Goal: Task Accomplishment & Management: Manage account settings

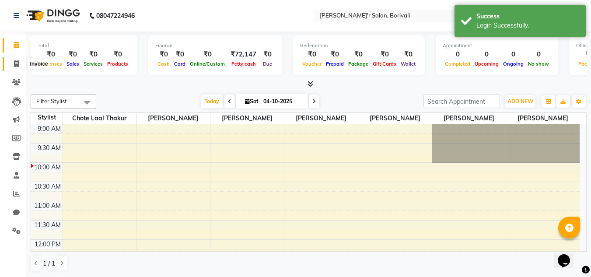
click at [17, 63] on icon at bounding box center [16, 63] width 5 height 7
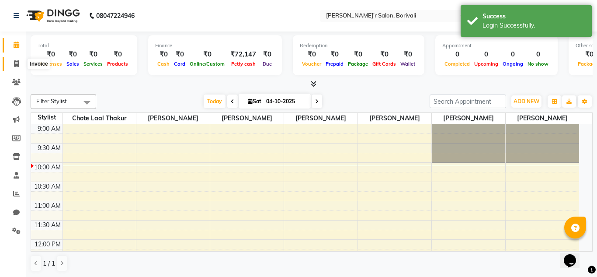
select select "8737"
select select "service"
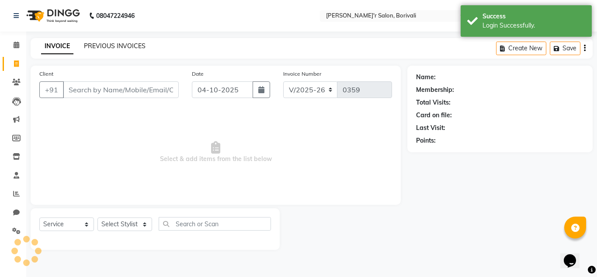
click at [129, 47] on link "PREVIOUS INVOICES" at bounding box center [115, 46] width 62 height 8
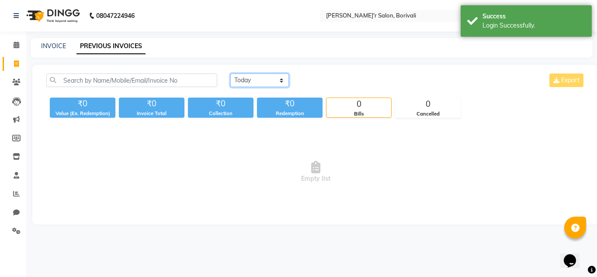
click at [252, 79] on select "[DATE] [DATE] Custom Range" at bounding box center [259, 80] width 59 height 14
click at [230, 73] on select "[DATE] [DATE] Custom Range" at bounding box center [259, 80] width 59 height 14
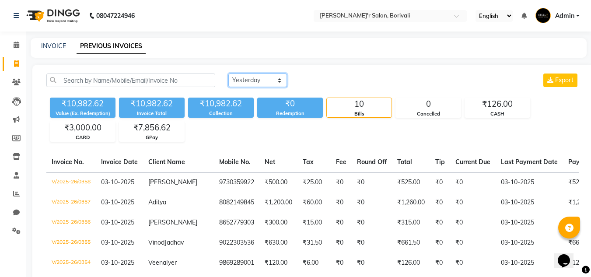
click at [251, 81] on select "[DATE] [DATE] Custom Range" at bounding box center [257, 80] width 59 height 14
select select "today"
click at [228, 73] on select "[DATE] [DATE] Custom Range" at bounding box center [257, 80] width 59 height 14
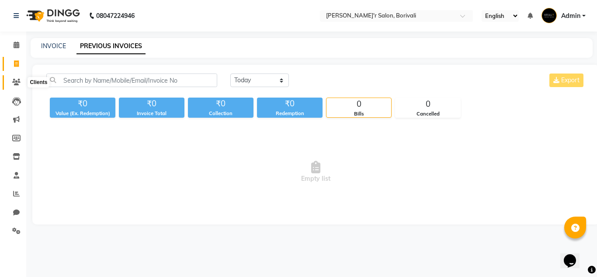
click at [16, 85] on icon at bounding box center [16, 82] width 8 height 7
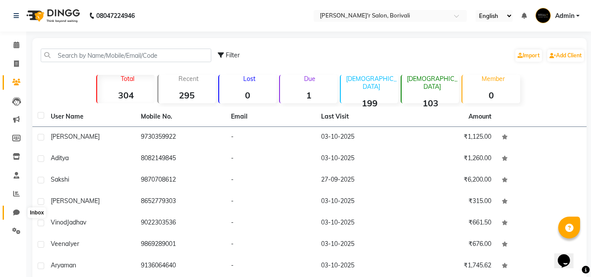
click at [16, 214] on icon at bounding box center [16, 212] width 7 height 7
select select "100"
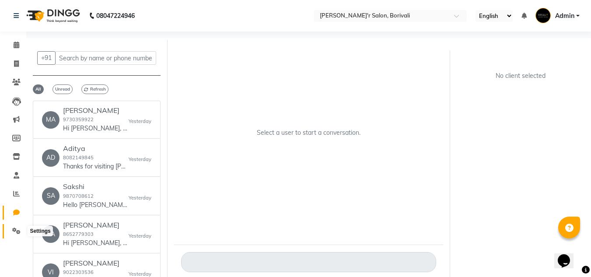
click at [18, 229] on icon at bounding box center [16, 230] width 8 height 7
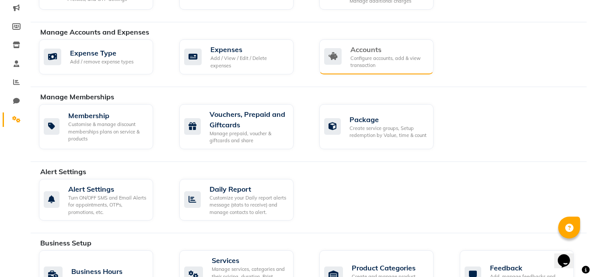
scroll to position [219, 0]
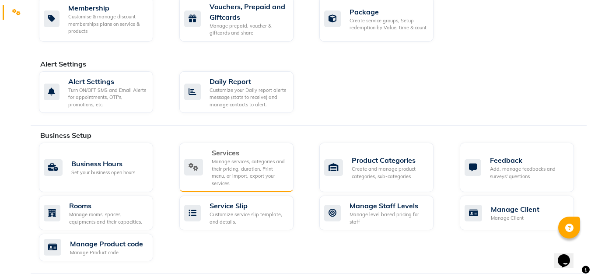
click at [259, 167] on div "Manage services, categories and their pricing, duration. Print menu, or import,…" at bounding box center [249, 172] width 75 height 29
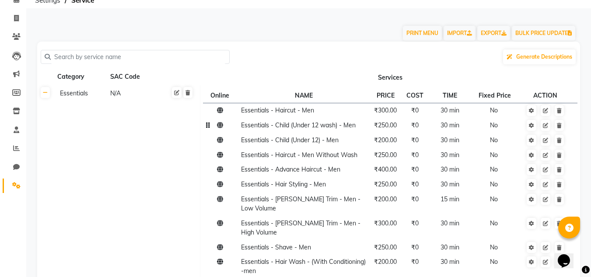
scroll to position [44, 0]
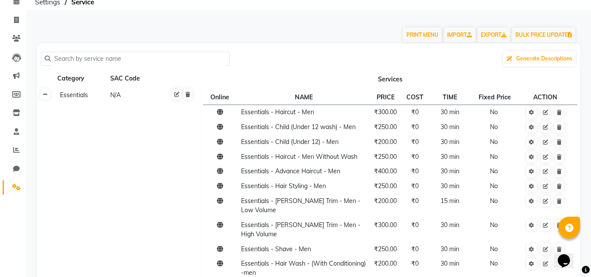
click at [47, 99] on link at bounding box center [45, 94] width 9 height 11
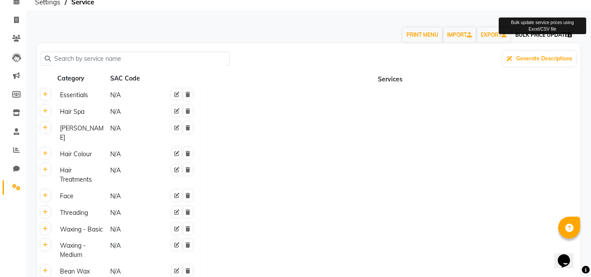
click at [558, 33] on button "BULK PRICE UPDATE" at bounding box center [543, 35] width 63 height 15
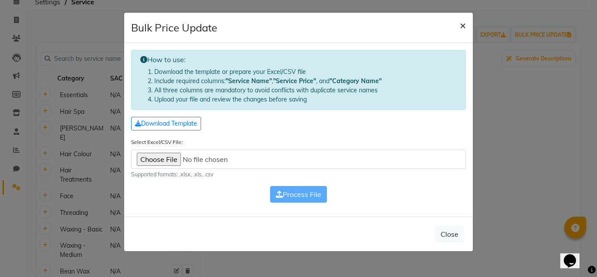
click at [464, 25] on span "×" at bounding box center [463, 24] width 6 height 13
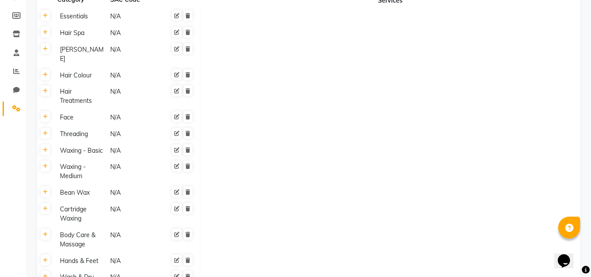
scroll to position [175, 0]
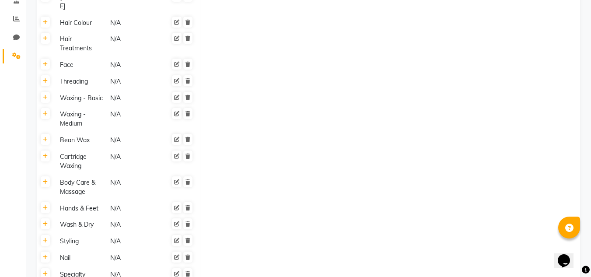
click at [80, 116] on div "Waxing - Medium" at bounding box center [80, 119] width 49 height 20
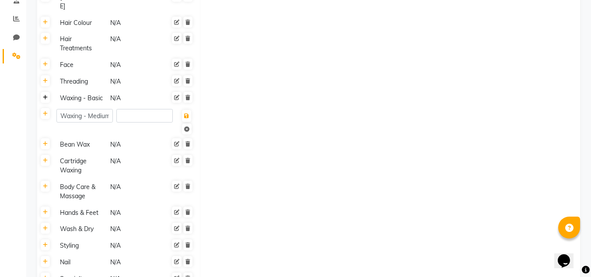
click at [45, 95] on icon at bounding box center [45, 97] width 5 height 5
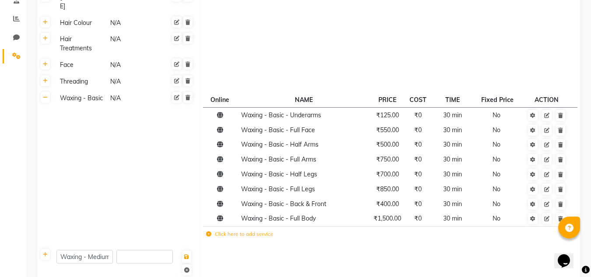
click at [62, 93] on div "Waxing - Basic" at bounding box center [80, 98] width 49 height 11
click at [97, 93] on input "Waxing - Basic" at bounding box center [84, 100] width 56 height 14
click at [100, 93] on input "Waxing - Basic" at bounding box center [84, 100] width 56 height 14
click at [103, 93] on input "Waxing - Basic" at bounding box center [84, 100] width 56 height 14
type input "Waxing - Base"
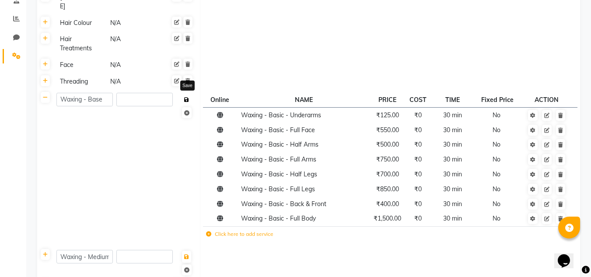
click at [185, 93] on span "Save" at bounding box center [186, 105] width 21 height 24
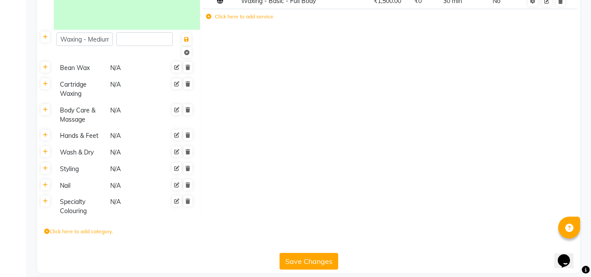
click at [325, 253] on button "Save Changes" at bounding box center [308, 261] width 59 height 17
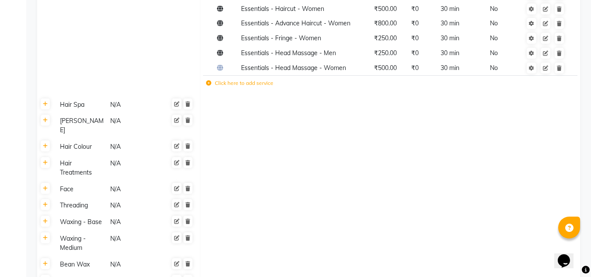
scroll to position [394, 0]
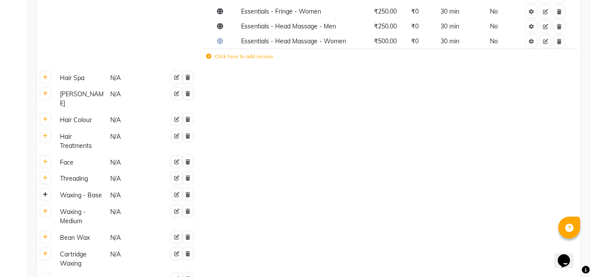
click at [45, 192] on icon at bounding box center [45, 194] width 5 height 5
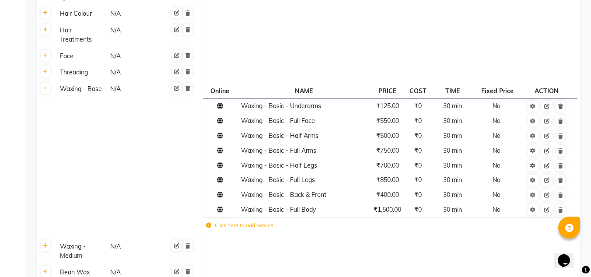
scroll to position [525, 0]
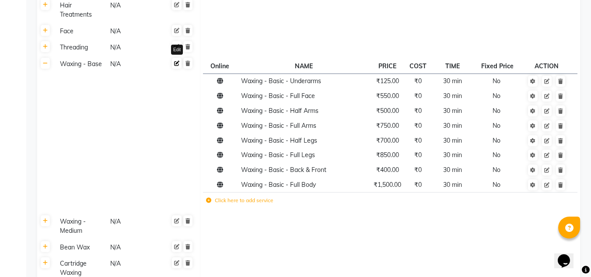
click at [174, 58] on link at bounding box center [177, 63] width 10 height 11
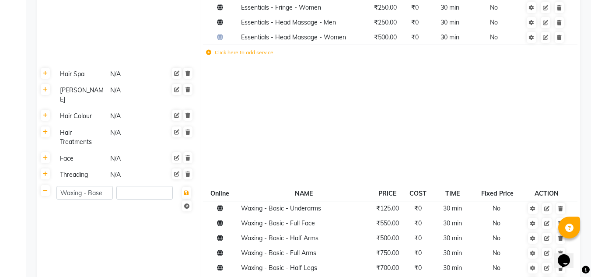
scroll to position [394, 0]
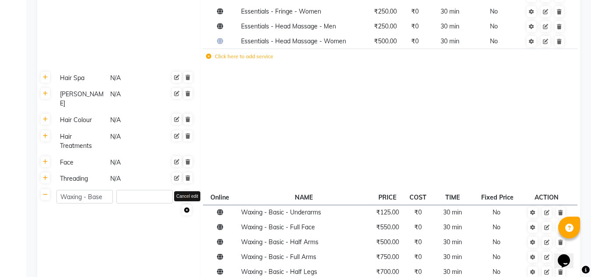
click at [187, 207] on icon at bounding box center [186, 209] width 5 height 5
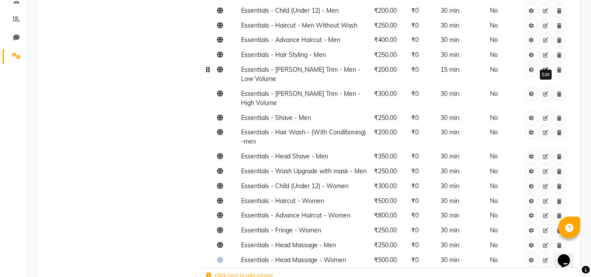
scroll to position [0, 0]
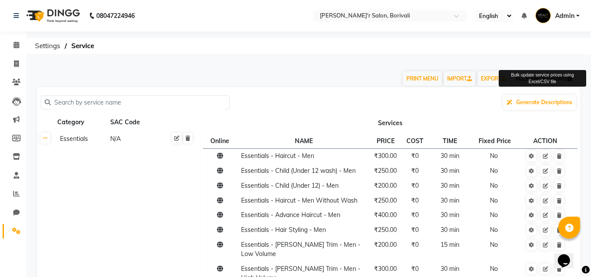
click at [545, 80] on button "BULK PRICE UPDATE" at bounding box center [543, 78] width 63 height 15
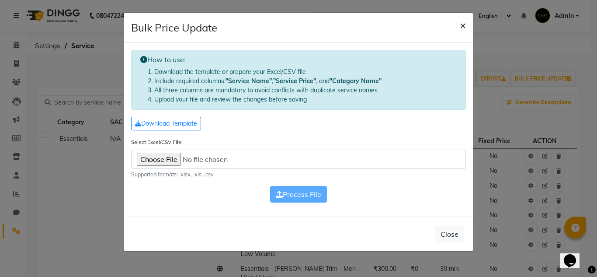
click at [464, 28] on span "×" at bounding box center [463, 24] width 6 height 13
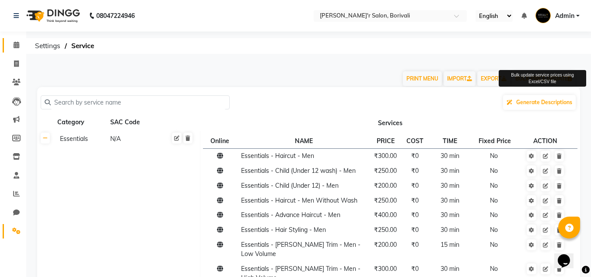
drag, startPoint x: 8, startPoint y: 41, endPoint x: 25, endPoint y: 52, distance: 20.7
click at [8, 41] on link "Calendar" at bounding box center [13, 45] width 21 height 14
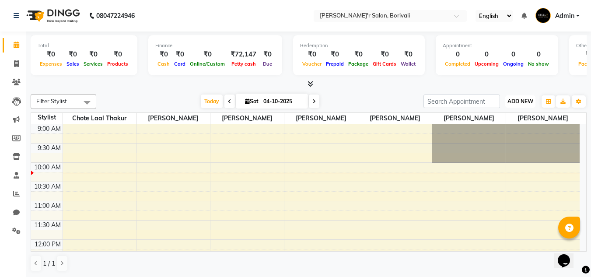
click at [531, 100] on span "ADD NEW" at bounding box center [520, 101] width 26 height 7
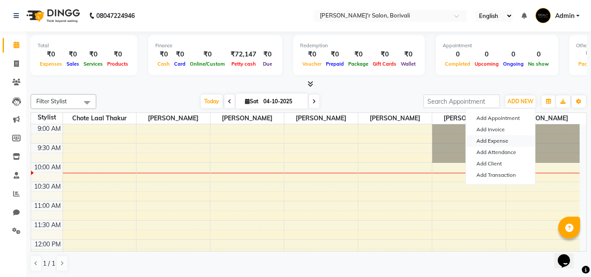
click at [502, 146] on link "Add Expense" at bounding box center [500, 140] width 69 height 11
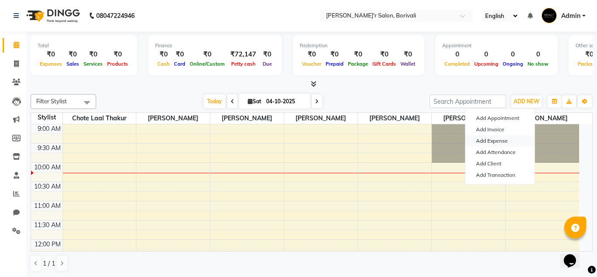
select select "1"
select select "8025"
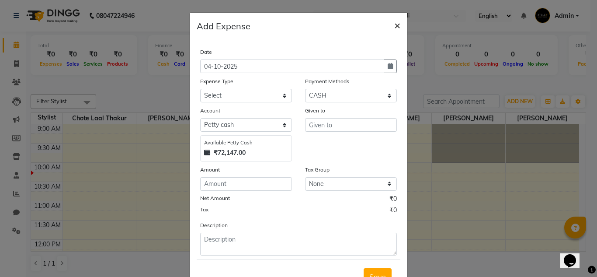
click at [394, 27] on span "×" at bounding box center [397, 24] width 6 height 13
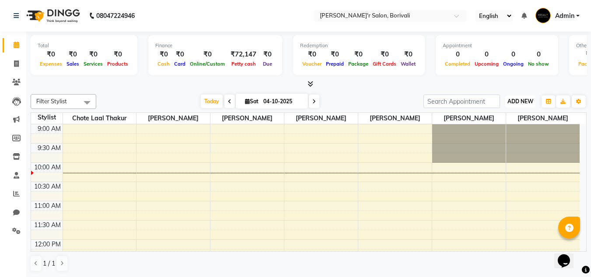
click at [512, 106] on button "ADD NEW Toggle Dropdown" at bounding box center [520, 101] width 30 height 12
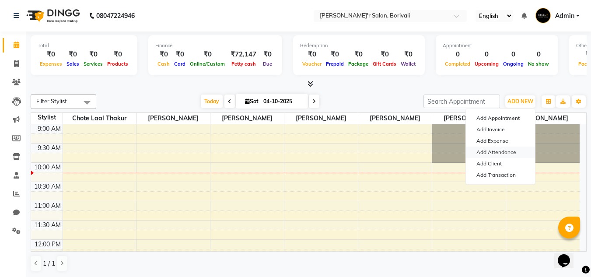
click at [502, 151] on link "Add Attendance" at bounding box center [500, 151] width 69 height 11
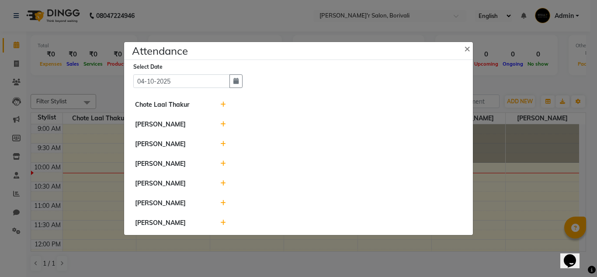
click at [222, 201] on icon at bounding box center [223, 203] width 6 height 6
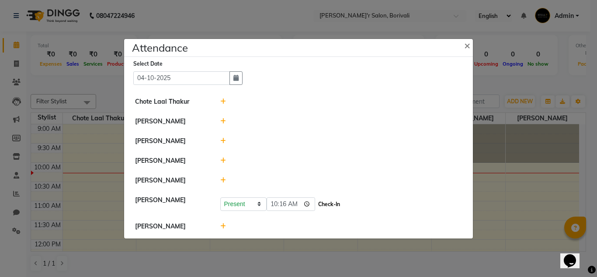
click at [316, 205] on button "Check-In" at bounding box center [329, 204] width 26 height 12
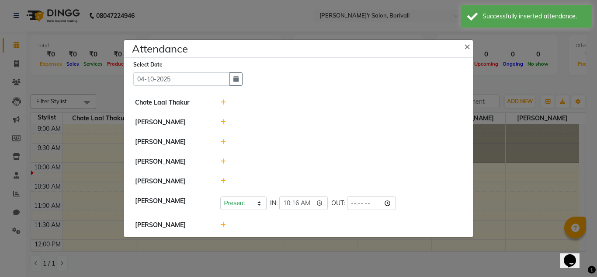
click at [223, 159] on icon at bounding box center [223, 161] width 6 height 6
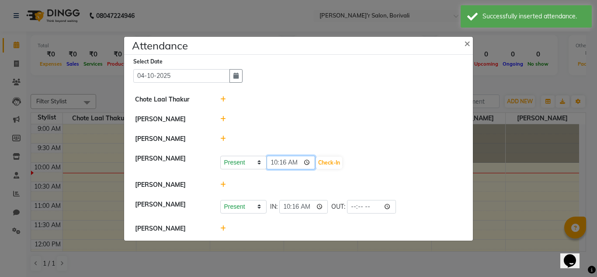
click at [286, 160] on input "10:16" at bounding box center [291, 163] width 49 height 14
type input "10:00"
click at [316, 160] on button "Check-In" at bounding box center [329, 163] width 26 height 12
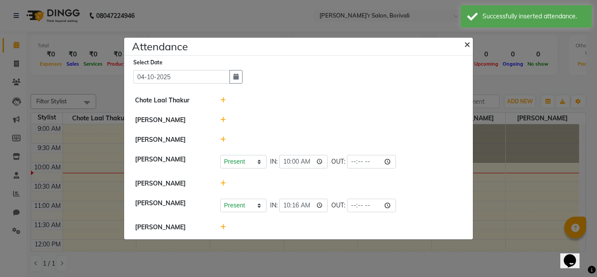
click at [463, 47] on button "×" at bounding box center [468, 43] width 22 height 24
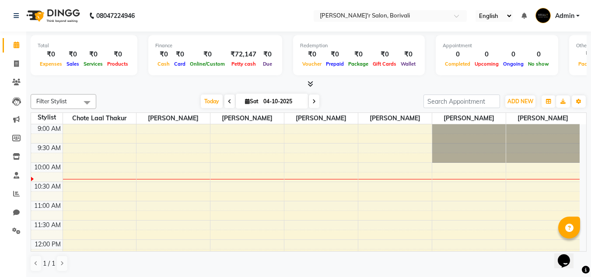
scroll to position [0, 0]
click at [17, 224] on link "Settings" at bounding box center [13, 230] width 21 height 14
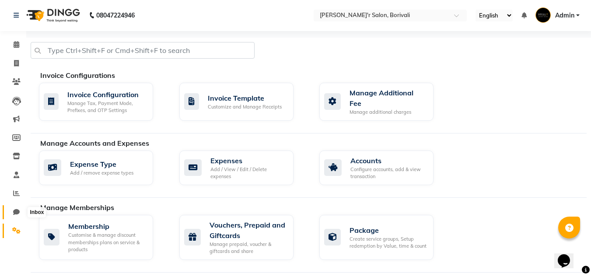
click at [16, 215] on icon at bounding box center [16, 212] width 7 height 7
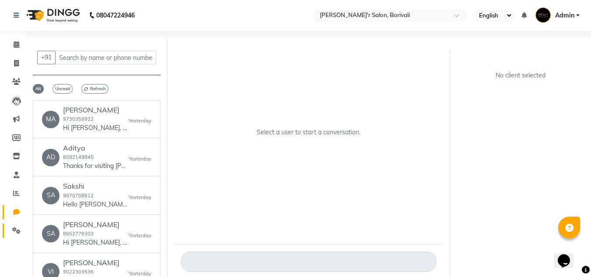
click at [20, 227] on icon at bounding box center [16, 230] width 8 height 7
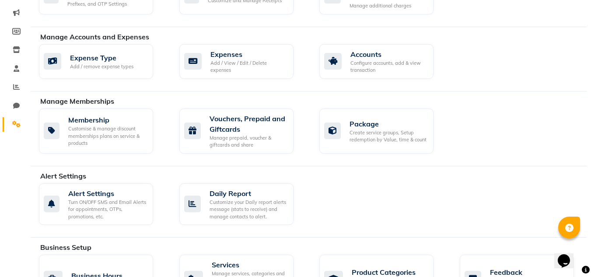
scroll to position [219, 0]
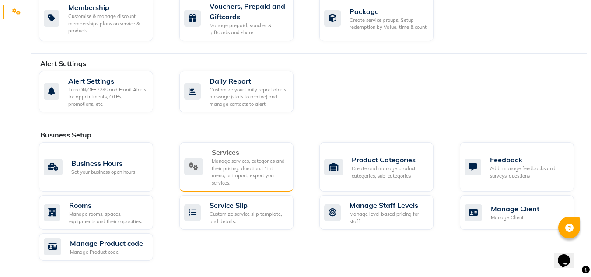
click at [241, 159] on div "Manage services, categories and their pricing, duration. Print menu, or import,…" at bounding box center [249, 171] width 75 height 29
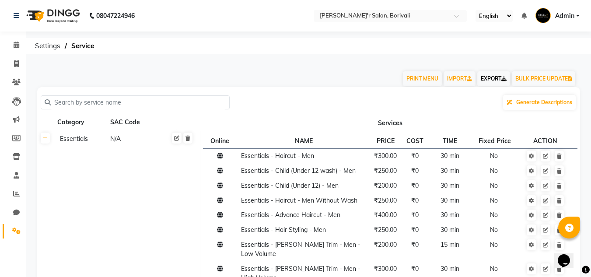
click at [493, 79] on link "EXPORT" at bounding box center [493, 78] width 33 height 15
click at [121, 101] on input "text" at bounding box center [138, 103] width 175 height 14
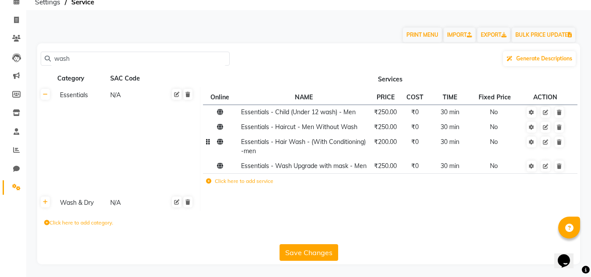
scroll to position [53, 0]
type input "wash"
click at [45, 199] on icon at bounding box center [45, 201] width 5 height 5
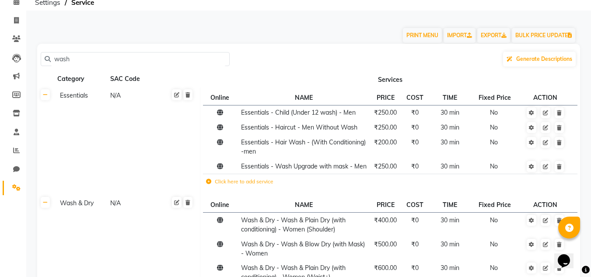
scroll to position [0, 0]
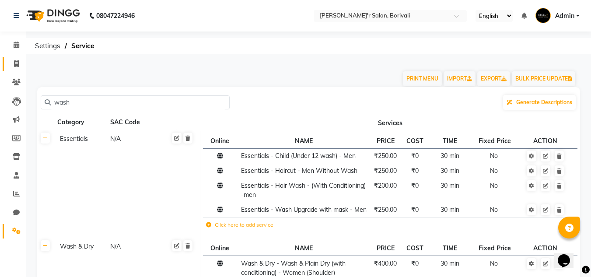
drag, startPoint x: 19, startPoint y: 58, endPoint x: 15, endPoint y: 72, distance: 14.5
click at [19, 58] on link "Invoice" at bounding box center [13, 64] width 21 height 14
select select "8737"
select select "service"
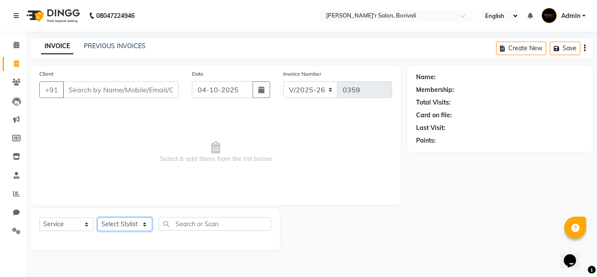
click at [118, 217] on select "Select Stylist Alisha Shaikh Chote Laal Thakur Mohd Gulsher Alvi Naushad Nida S…" at bounding box center [125, 224] width 55 height 14
select select "89313"
click at [98, 217] on select "Select Stylist Alisha Shaikh Chote Laal Thakur Mohd Gulsher Alvi Naushad Nida S…" at bounding box center [125, 224] width 55 height 14
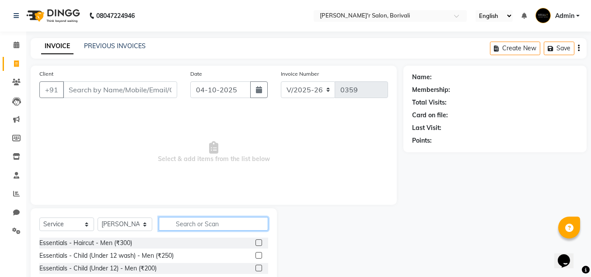
click at [177, 227] on input "text" at bounding box center [213, 224] width 109 height 14
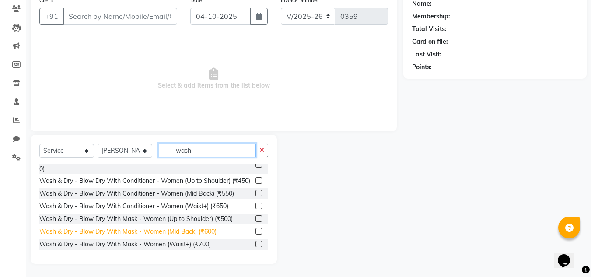
scroll to position [100, 0]
type input "wash"
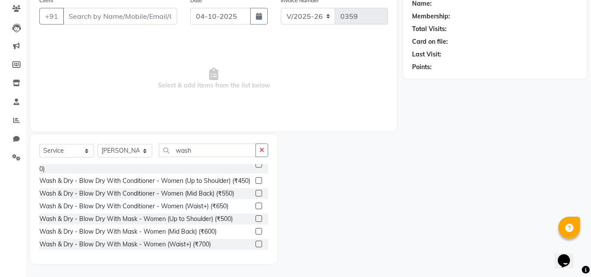
click at [255, 230] on label at bounding box center [258, 231] width 7 height 7
click at [255, 230] on input "checkbox" at bounding box center [258, 232] width 6 height 6
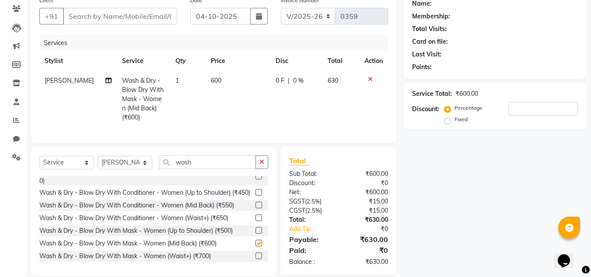
checkbox input "false"
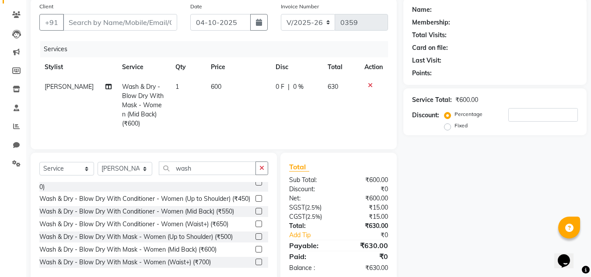
scroll to position [0, 0]
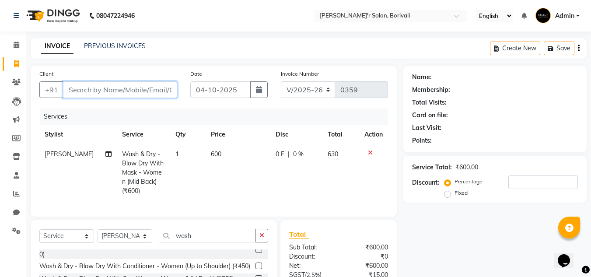
click at [126, 93] on input "Client" at bounding box center [120, 89] width 114 height 17
type input "s"
type input "0"
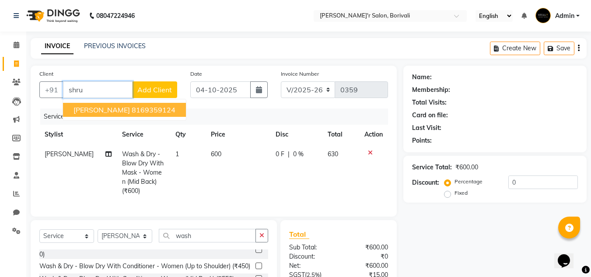
click at [132, 113] on ngb-highlight "8169359124" at bounding box center [154, 109] width 44 height 9
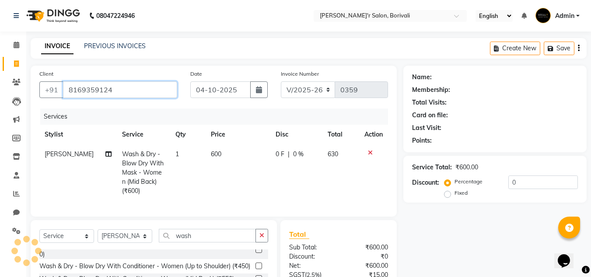
type input "8169359124"
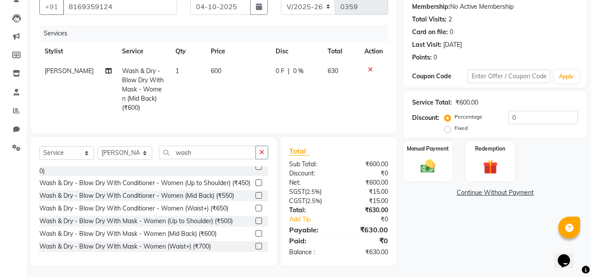
scroll to position [92, 0]
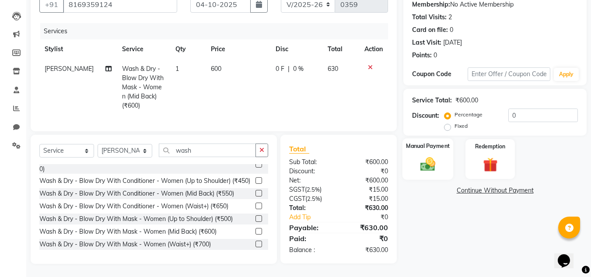
click at [426, 157] on img at bounding box center [427, 163] width 24 height 17
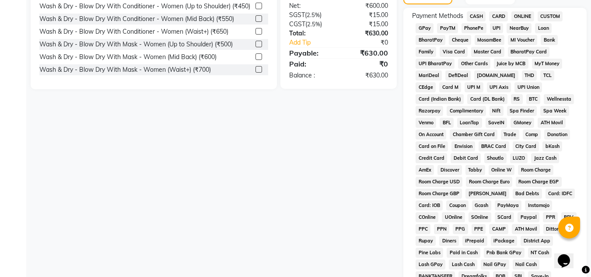
scroll to position [127, 0]
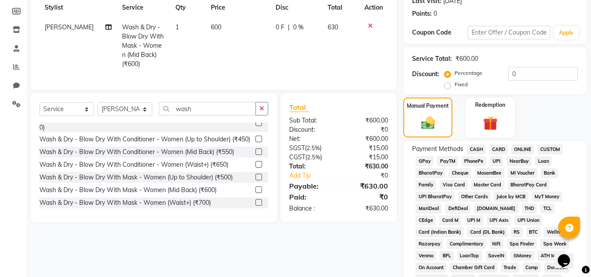
click at [473, 146] on span "CASH" at bounding box center [476, 149] width 19 height 10
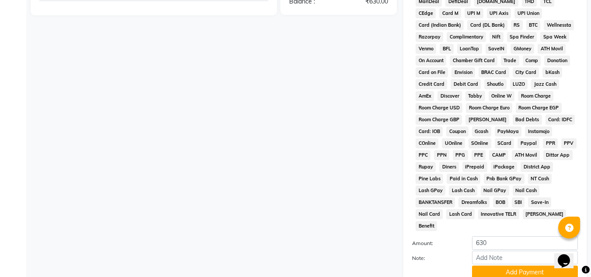
scroll to position [389, 0]
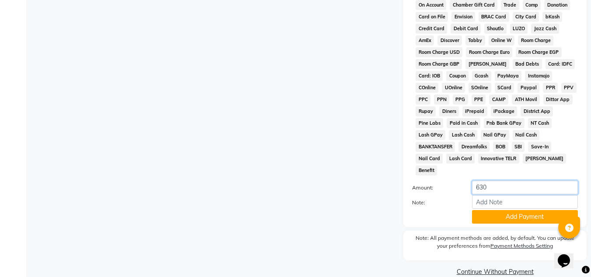
click at [498, 181] on input "630" at bounding box center [525, 188] width 106 height 14
type input "650"
click at [502, 210] on button "Add Payment" at bounding box center [525, 217] width 106 height 14
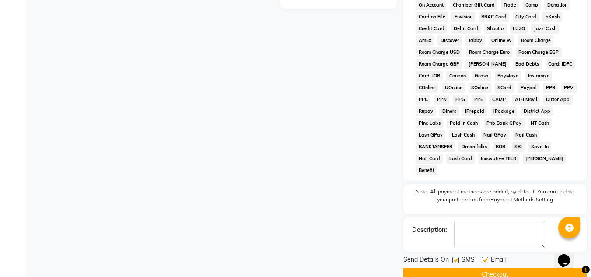
click at [464, 268] on button "Checkout" at bounding box center [494, 275] width 183 height 14
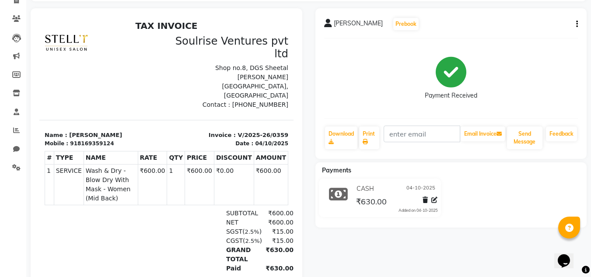
scroll to position [64, 0]
click at [434, 196] on icon at bounding box center [434, 199] width 6 height 6
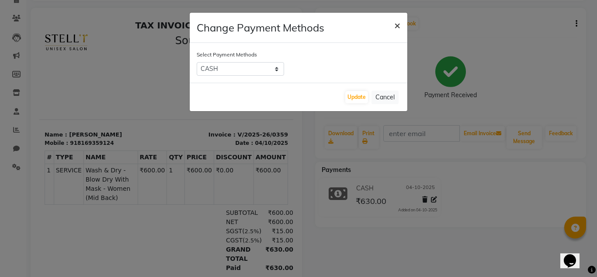
click at [399, 27] on span "×" at bounding box center [397, 24] width 6 height 13
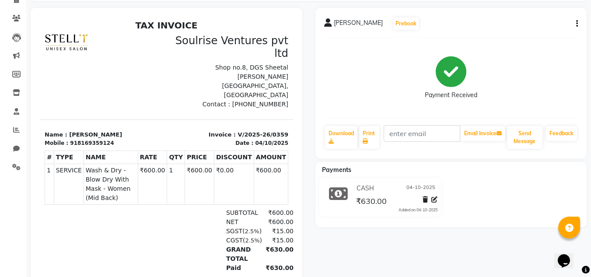
click at [576, 24] on icon "button" at bounding box center [577, 24] width 2 height 0
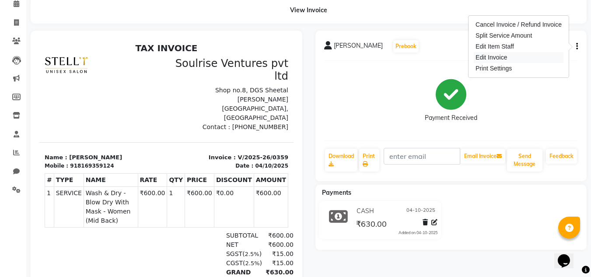
scroll to position [20, 0]
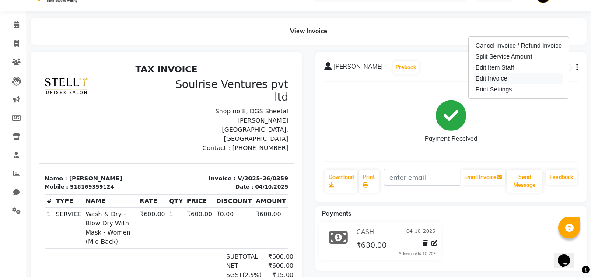
click at [505, 83] on div "Edit Invoice" at bounding box center [519, 78] width 90 height 11
select select "service"
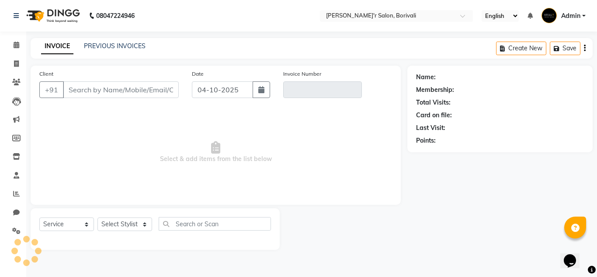
type input "8169359124"
type input "V/2025-26/0359"
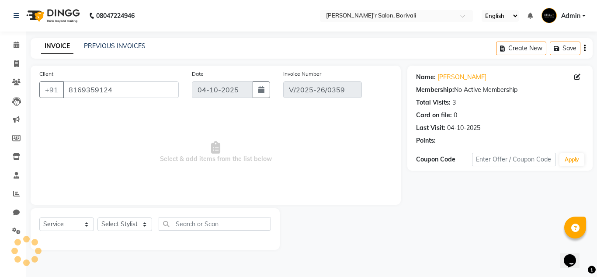
select select "select"
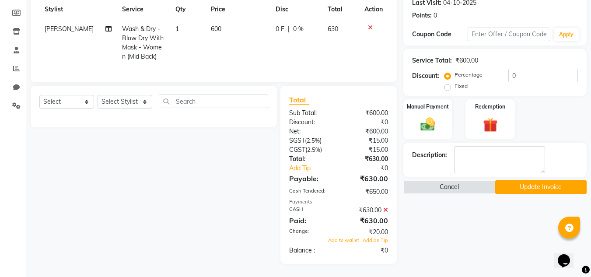
scroll to position [132, 0]
click at [373, 210] on div "₹630.00" at bounding box center [366, 210] width 56 height 9
click at [385, 208] on icon at bounding box center [385, 210] width 5 height 6
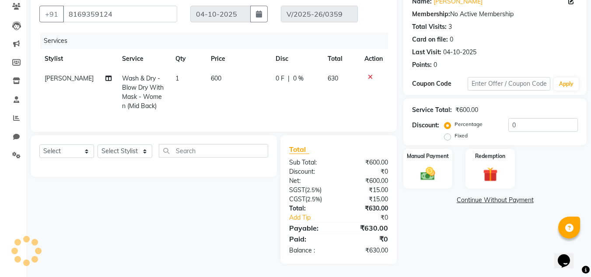
scroll to position [82, 0]
click at [425, 157] on div "Manual Payment" at bounding box center [427, 169] width 51 height 42
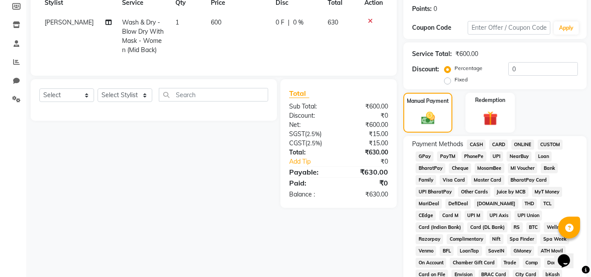
click at [475, 143] on span "CASH" at bounding box center [476, 144] width 19 height 10
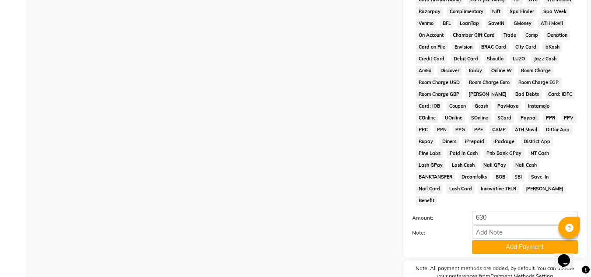
scroll to position [392, 0]
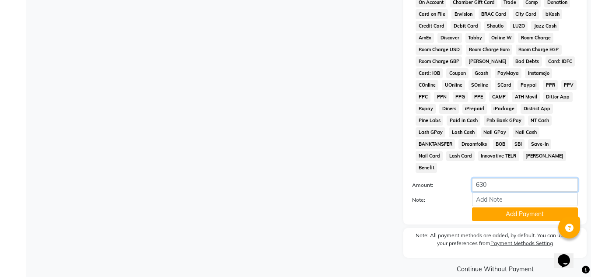
click at [510, 178] on input "630" at bounding box center [525, 185] width 106 height 14
type input "650"
click at [505, 207] on button "Add Payment" at bounding box center [525, 214] width 106 height 14
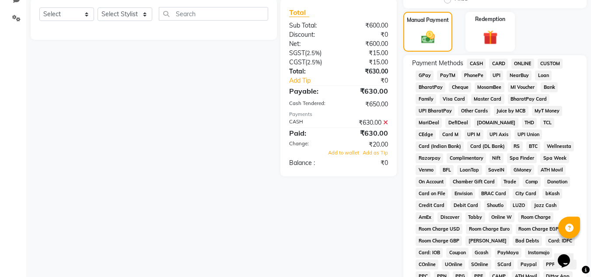
scroll to position [207, 0]
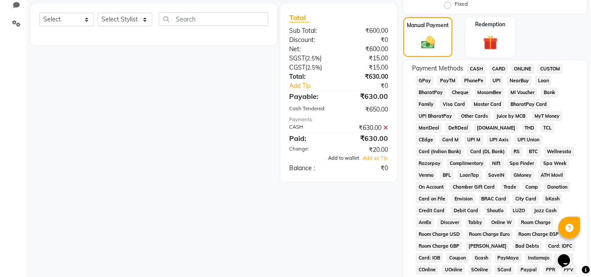
click at [345, 161] on span "Add to wallet" at bounding box center [343, 158] width 31 height 6
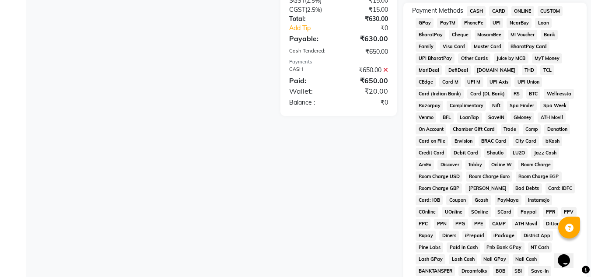
scroll to position [382, 0]
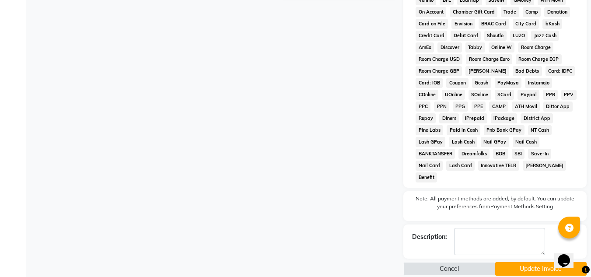
click at [528, 262] on button "Update Invoice" at bounding box center [540, 269] width 91 height 14
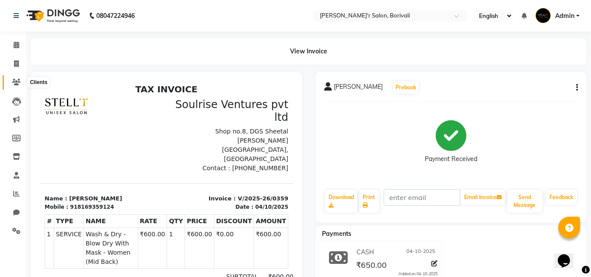
click at [16, 82] on icon at bounding box center [16, 82] width 8 height 7
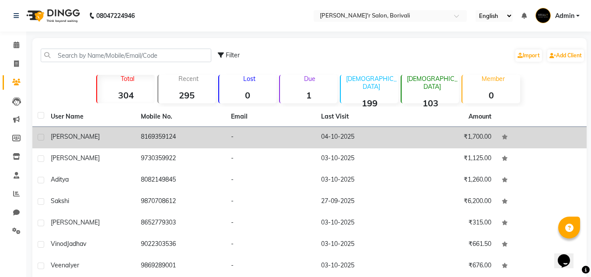
click at [63, 130] on td "shruti kotecha" at bounding box center [90, 137] width 90 height 21
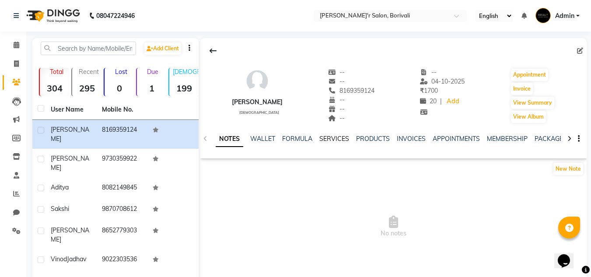
click at [329, 141] on link "SERVICES" at bounding box center [334, 139] width 30 height 8
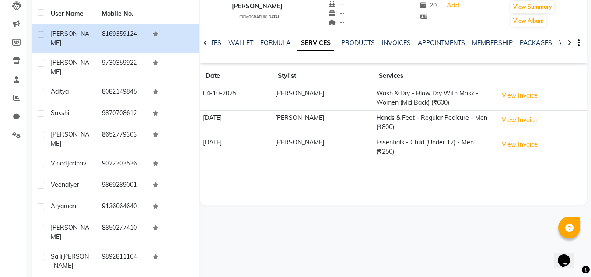
scroll to position [102, 0]
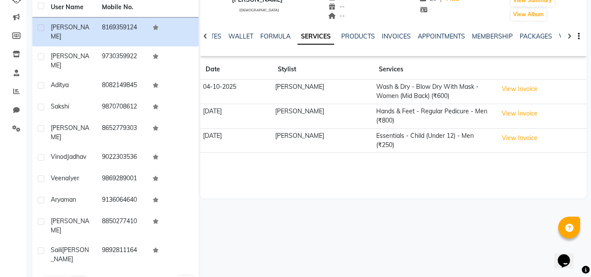
click at [444, 186] on div "shruti kotecha female -- -- 8169359124 -- -- -- -- 04-10-2025 ₹ 1700 20 | Add A…" at bounding box center [393, 67] width 386 height 262
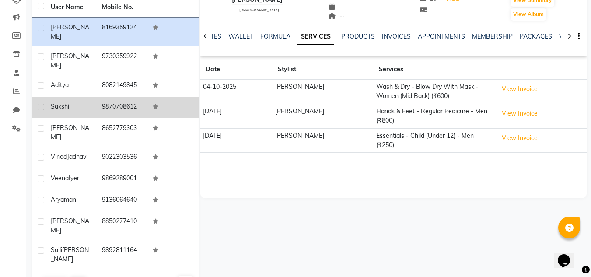
click at [85, 102] on div "Sakshi" at bounding box center [71, 106] width 41 height 9
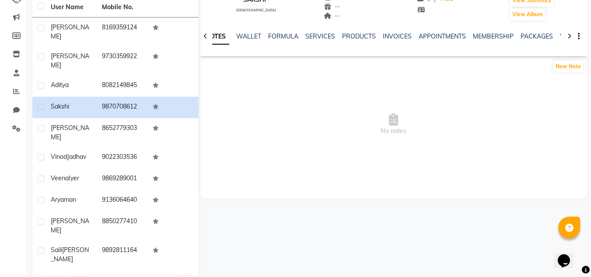
click at [324, 31] on div "NOTES WALLET FORMULA SERVICES PRODUCTS INVOICES APPOINTMENTS MEMBERSHIP PACKAGE…" at bounding box center [393, 36] width 386 height 30
click at [322, 40] on link "SERVICES" at bounding box center [320, 36] width 30 height 8
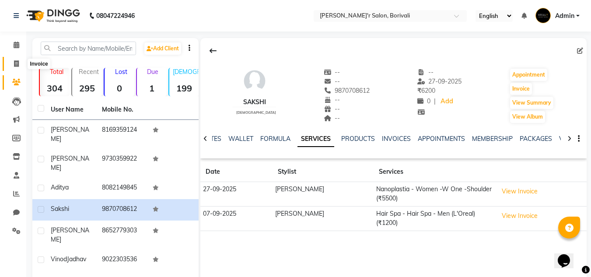
click at [15, 61] on icon at bounding box center [16, 63] width 5 height 7
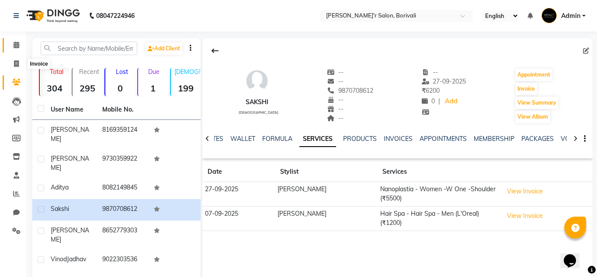
select select "8737"
select select "service"
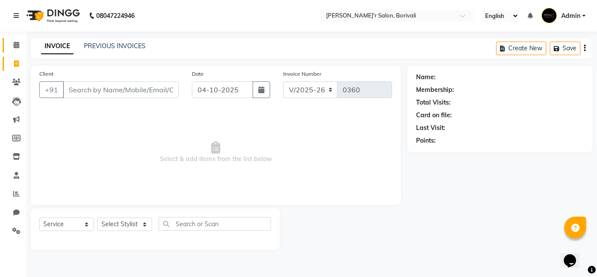
click at [20, 40] on link "Calendar" at bounding box center [13, 45] width 21 height 14
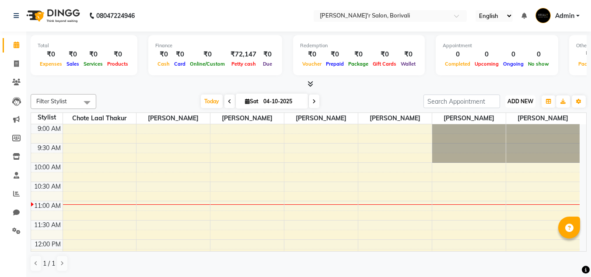
click at [523, 104] on span "ADD NEW" at bounding box center [520, 101] width 26 height 7
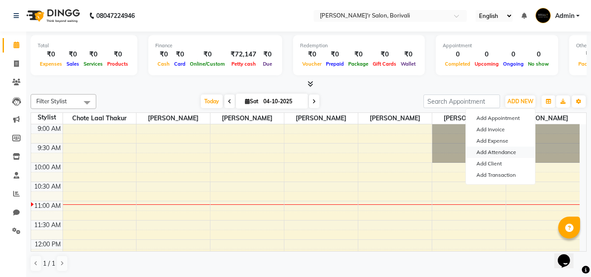
click at [508, 149] on link "Add Attendance" at bounding box center [500, 151] width 69 height 11
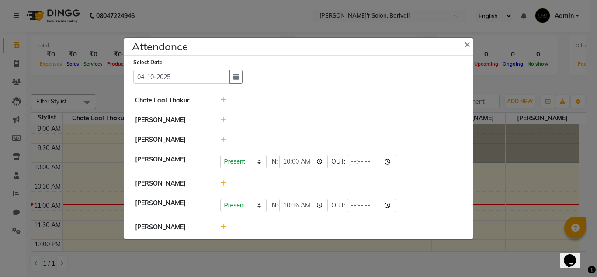
click at [223, 120] on icon at bounding box center [223, 120] width 6 height 6
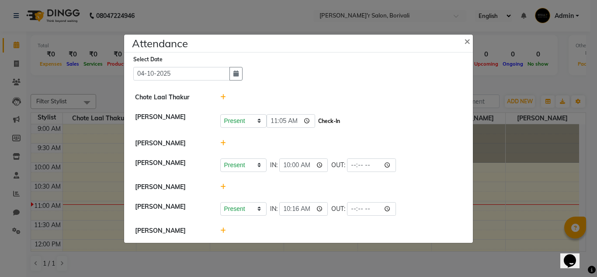
click at [318, 123] on button "Check-In" at bounding box center [329, 121] width 26 height 12
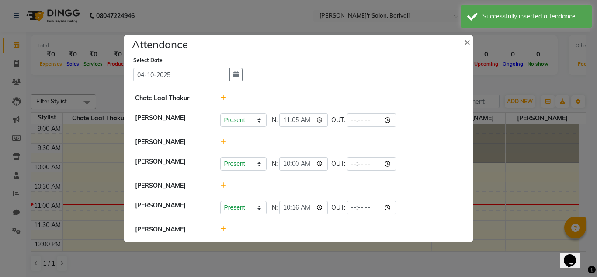
click at [222, 185] on icon at bounding box center [223, 185] width 6 height 6
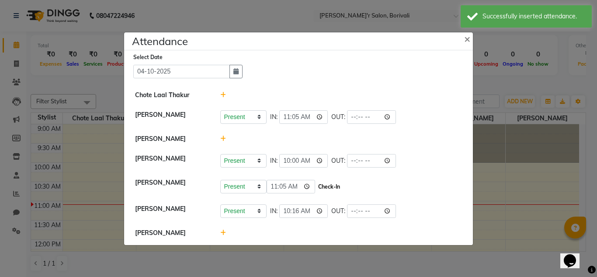
click at [323, 185] on button "Check-In" at bounding box center [329, 187] width 26 height 12
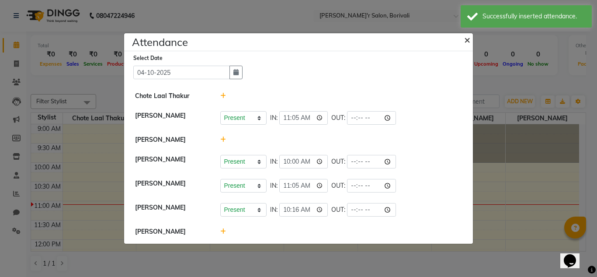
click at [466, 40] on span "×" at bounding box center [467, 39] width 6 height 13
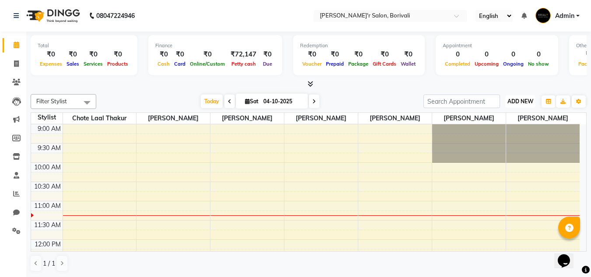
click at [521, 98] on span "ADD NEW" at bounding box center [520, 101] width 26 height 7
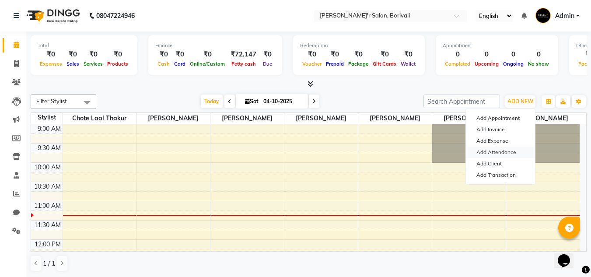
click at [505, 150] on link "Add Attendance" at bounding box center [500, 151] width 69 height 11
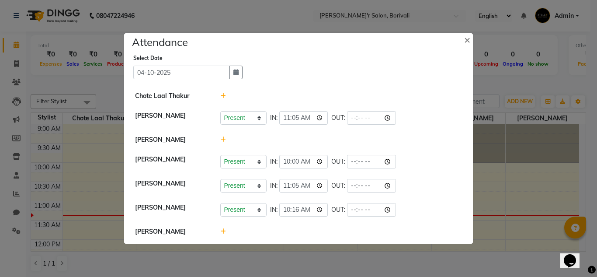
click at [222, 98] on icon at bounding box center [223, 96] width 6 height 6
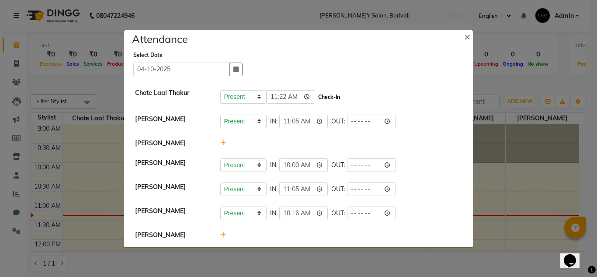
click at [317, 96] on button "Check-In" at bounding box center [329, 97] width 26 height 12
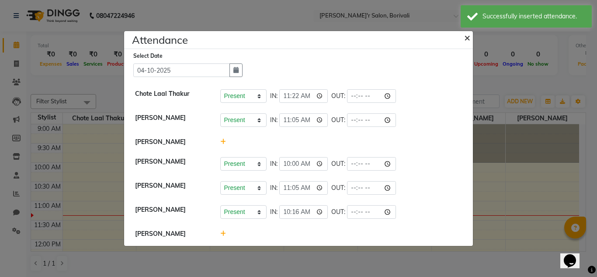
click at [467, 36] on span "×" at bounding box center [467, 37] width 6 height 13
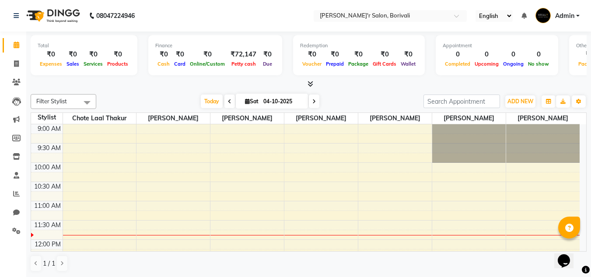
click at [519, 109] on div "Filter Stylist Select All Alisha Shaikh Chote Laal Thakur Mohd Gulsher Alvi Nau…" at bounding box center [309, 183] width 556 height 185
click at [520, 97] on button "ADD NEW Toggle Dropdown" at bounding box center [520, 101] width 30 height 12
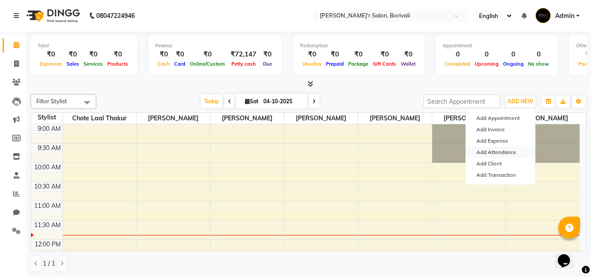
click at [495, 155] on link "Add Attendance" at bounding box center [500, 151] width 69 height 11
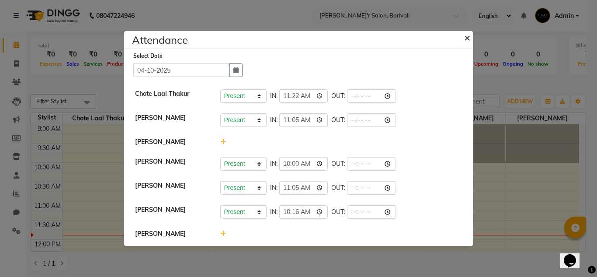
click at [465, 35] on span "×" at bounding box center [467, 37] width 6 height 13
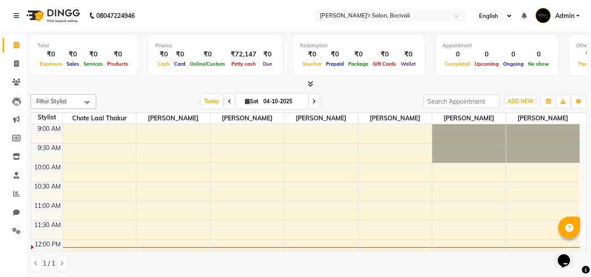
click at [250, 129] on td at bounding box center [321, 129] width 517 height 10
click at [512, 98] on span "ADD NEW" at bounding box center [520, 101] width 26 height 7
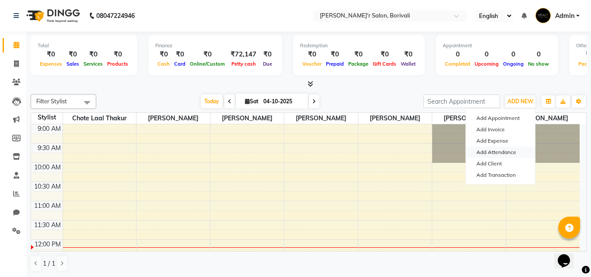
click at [505, 151] on link "Add Attendance" at bounding box center [500, 151] width 69 height 11
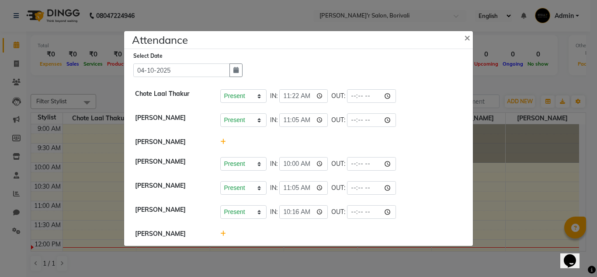
click at [162, 145] on div "[PERSON_NAME]" at bounding box center [171, 141] width 85 height 9
click at [224, 142] on icon at bounding box center [223, 142] width 6 height 6
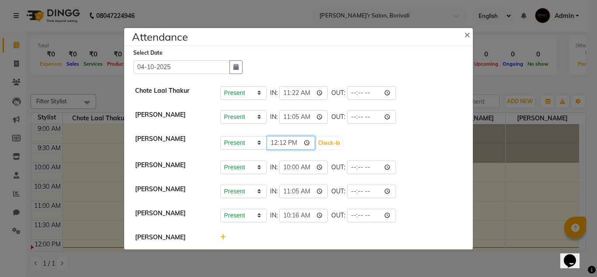
click at [294, 143] on input "12:12" at bounding box center [291, 143] width 49 height 14
type input "11:57"
click at [327, 144] on button "Check-In" at bounding box center [329, 143] width 26 height 12
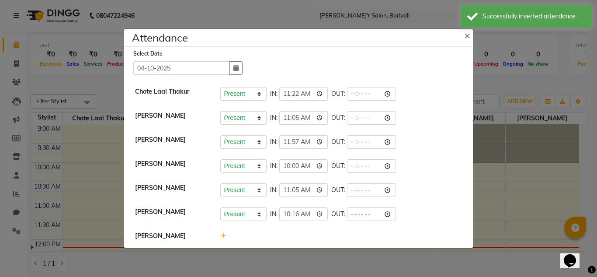
click at [223, 235] on icon at bounding box center [223, 236] width 6 height 6
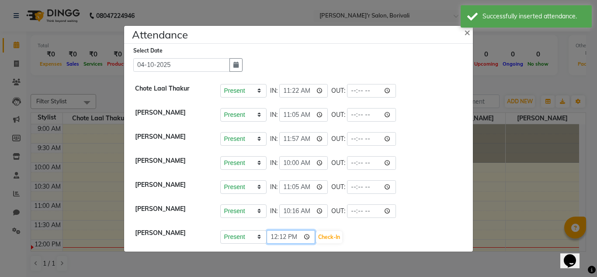
click at [296, 236] on input "12:12" at bounding box center [291, 237] width 49 height 14
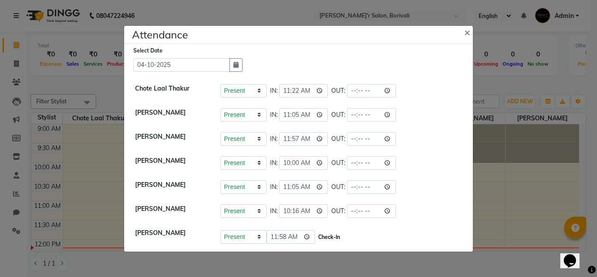
type input "11:58"
click at [319, 237] on button "Check-In" at bounding box center [329, 237] width 26 height 12
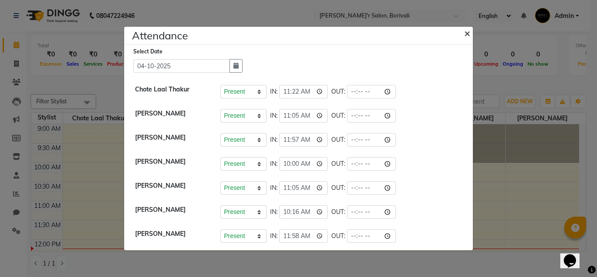
click at [466, 31] on span "×" at bounding box center [467, 32] width 6 height 13
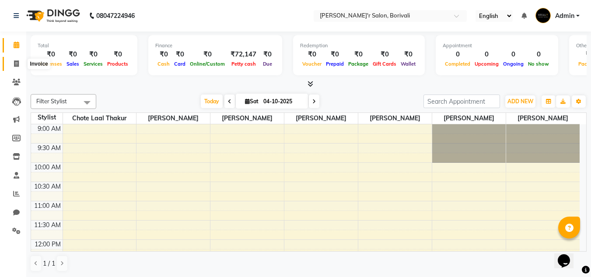
drag, startPoint x: 16, startPoint y: 63, endPoint x: 43, endPoint y: 70, distance: 28.0
click at [17, 63] on icon at bounding box center [16, 63] width 5 height 7
select select "8737"
select select "service"
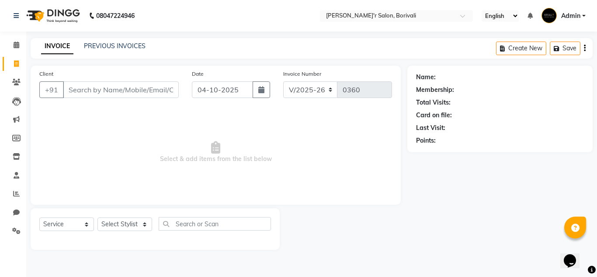
click at [126, 231] on div "Select Service Product Membership Package Voucher Prepaid Gift Card Select Styl…" at bounding box center [155, 227] width 232 height 21
click at [126, 230] on select "Select Stylist Alisha Shaikh Chote Laal Thakur Mohd Gulsher Alvi Naushad Nida S…" at bounding box center [125, 224] width 55 height 14
select select "90797"
click at [98, 217] on select "Select Stylist Alisha Shaikh Chote Laal Thakur Mohd Gulsher Alvi Naushad Nida S…" at bounding box center [125, 224] width 55 height 14
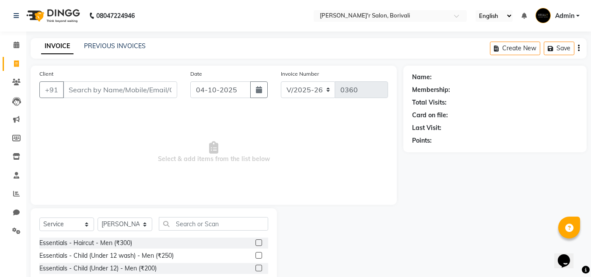
drag, startPoint x: 206, startPoint y: 215, endPoint x: 206, endPoint y: 220, distance: 4.8
click at [206, 218] on div "Select Service Product Membership Package Voucher Prepaid Gift Card Select Styl…" at bounding box center [154, 272] width 246 height 129
click at [179, 227] on input "text" at bounding box center [213, 224] width 109 height 14
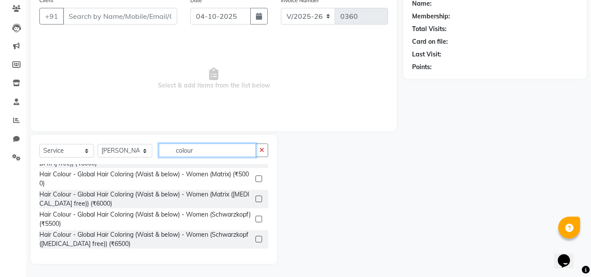
scroll to position [503, 0]
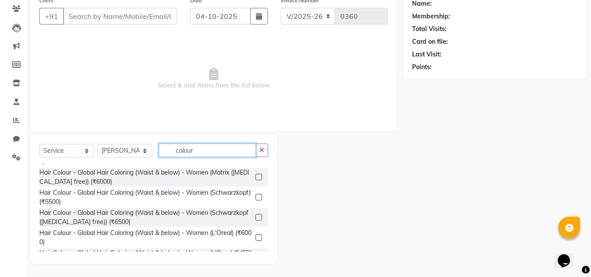
click at [204, 149] on input "colour" at bounding box center [207, 150] width 97 height 14
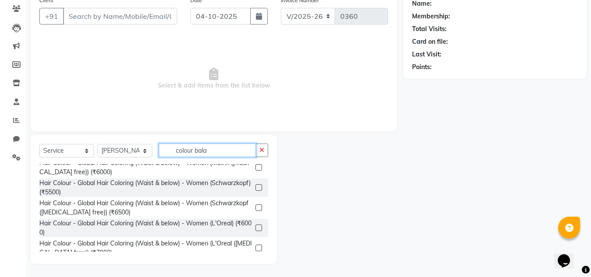
scroll to position [0, 0]
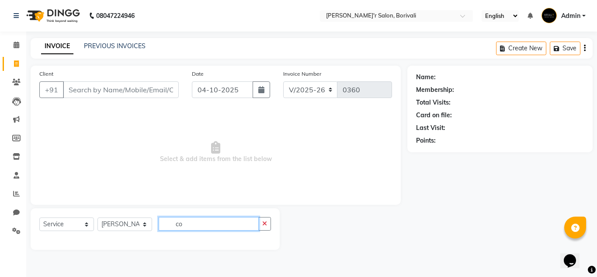
type input "c"
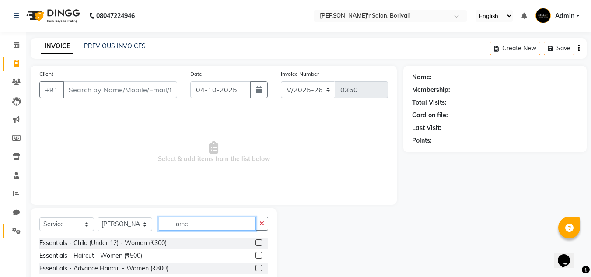
type input "ome"
click at [19, 227] on icon at bounding box center [16, 230] width 8 height 7
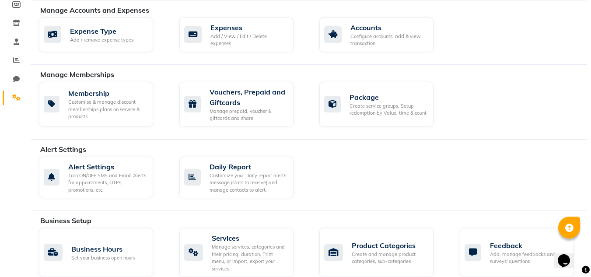
scroll to position [262, 0]
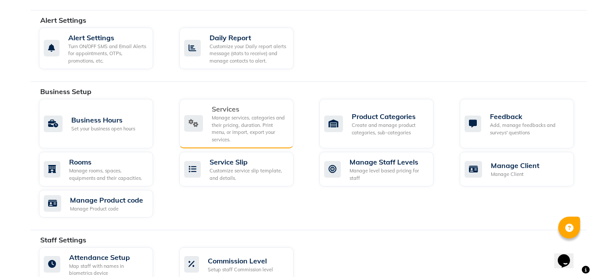
click at [265, 119] on div "Manage services, categories and their pricing, duration. Print menu, or import,…" at bounding box center [249, 128] width 75 height 29
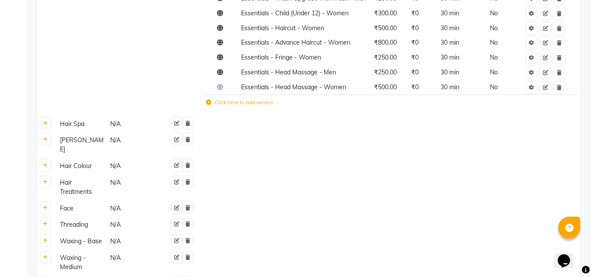
scroll to position [350, 0]
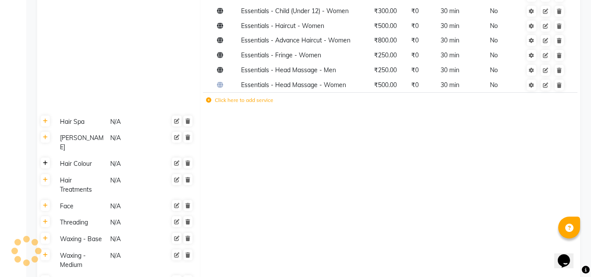
click at [44, 157] on link at bounding box center [45, 162] width 9 height 11
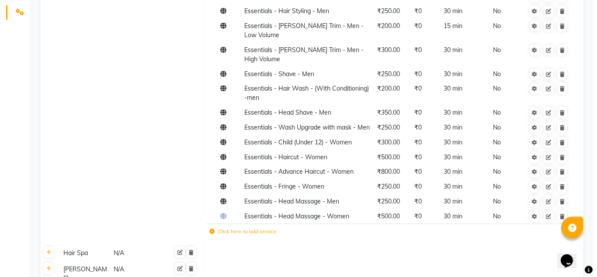
scroll to position [0, 0]
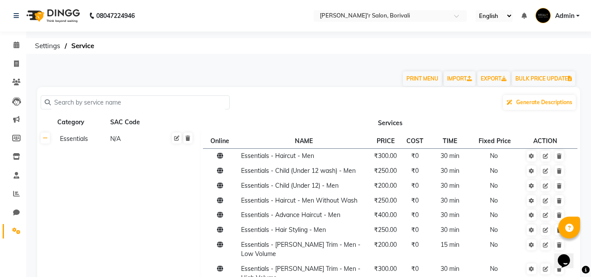
click at [186, 107] on input "text" at bounding box center [138, 103] width 175 height 14
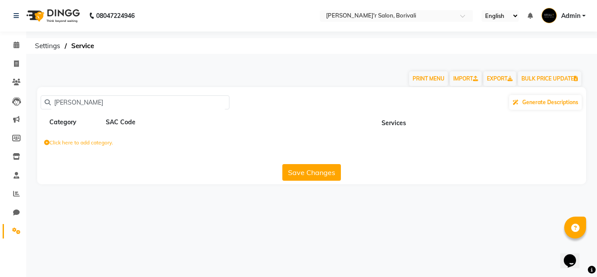
click at [116, 107] on input "omer" at bounding box center [138, 103] width 175 height 14
type input "o"
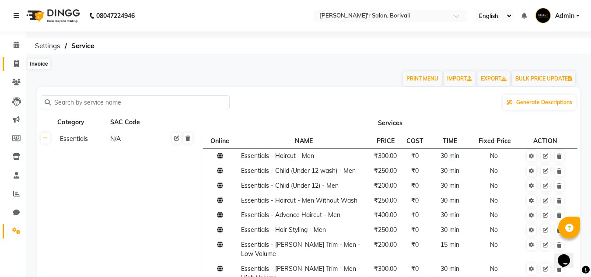
click at [14, 59] on span at bounding box center [16, 64] width 15 height 10
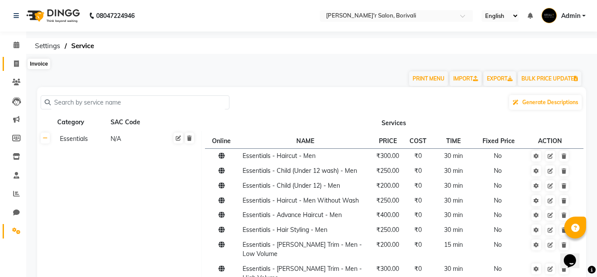
select select "8737"
select select "service"
